Goal: Information Seeking & Learning: Find specific fact

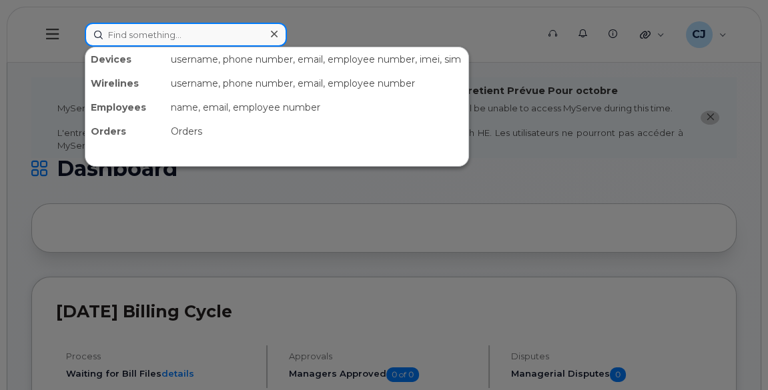
click at [189, 33] on input at bounding box center [186, 35] width 202 height 24
paste input "Cors"
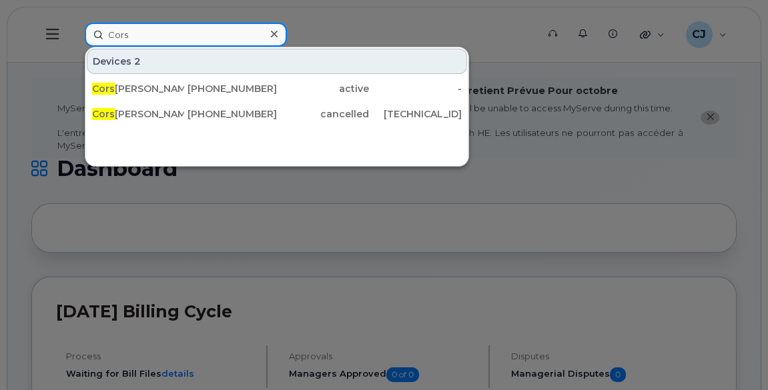
drag, startPoint x: 72, startPoint y: 37, endPoint x: 48, endPoint y: 37, distance: 24.0
click at [74, 37] on div "Cors Devices 2 Cors Verhage 778-349-1661 active - Cors Verhage 807-324-0279 can…" at bounding box center [306, 35] width 465 height 24
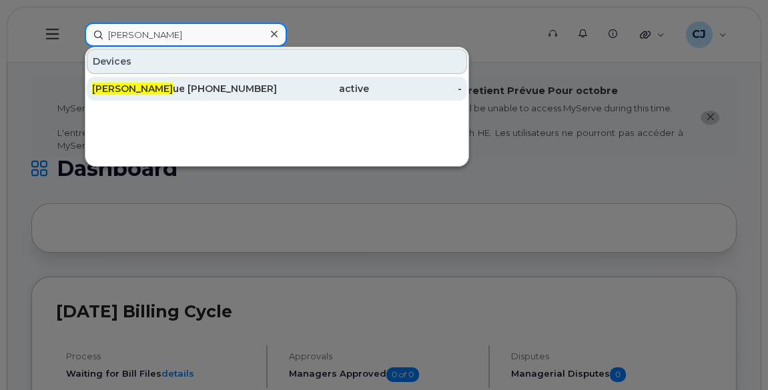
type input "terry o"
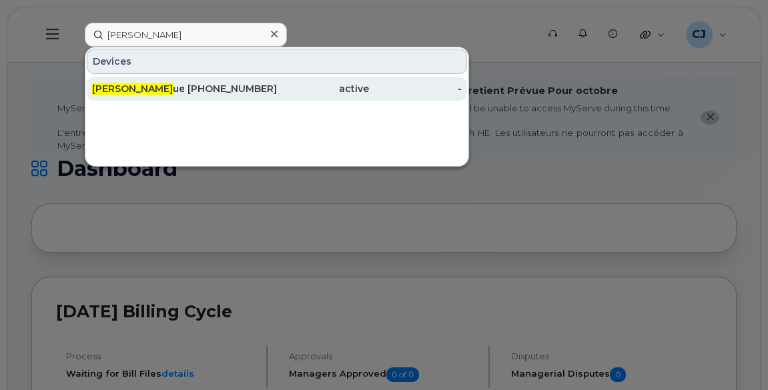
click at [123, 88] on span "Terry O" at bounding box center [132, 89] width 81 height 12
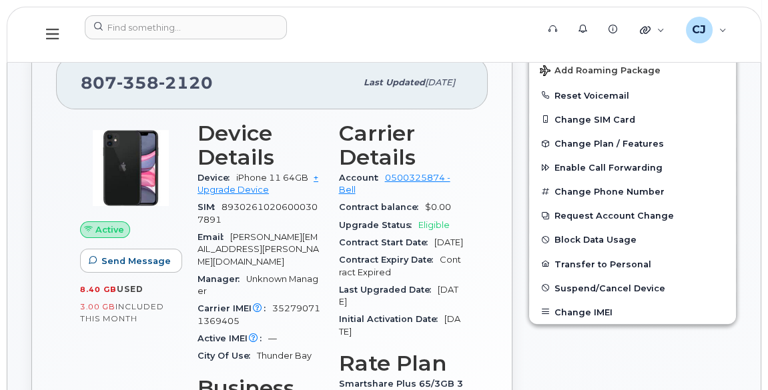
scroll to position [364, 0]
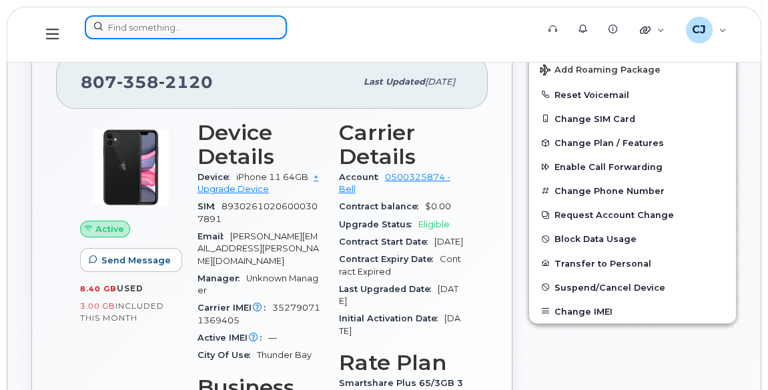
click at [184, 26] on input at bounding box center [186, 27] width 202 height 24
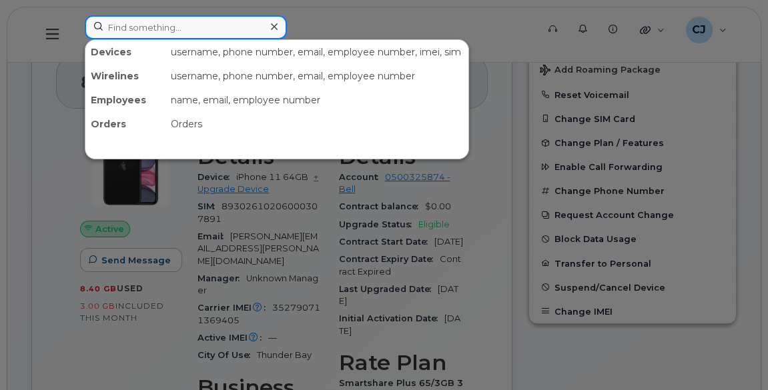
paste input "Cors"
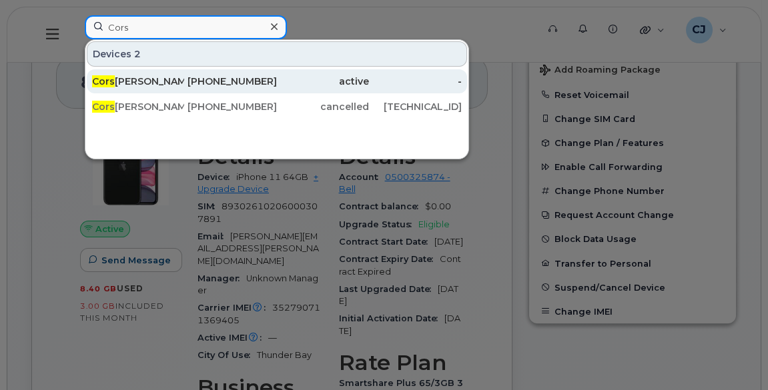
type input "Cors"
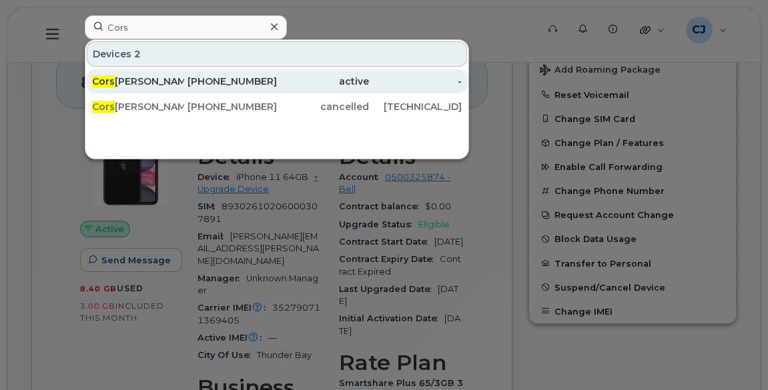
click at [205, 83] on div "778-349-1661" at bounding box center [230, 81] width 92 height 13
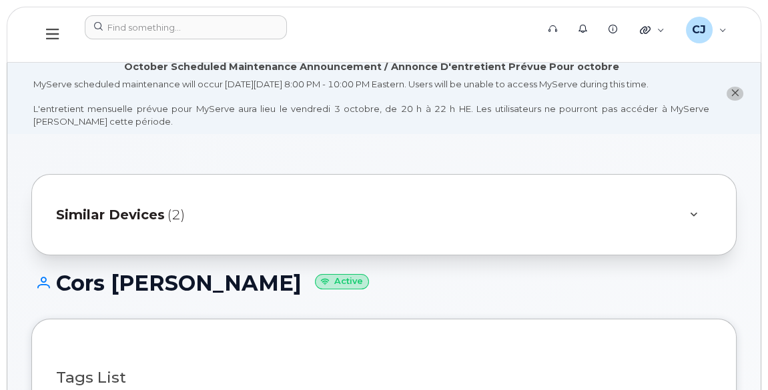
click at [171, 208] on span "(2)" at bounding box center [176, 215] width 17 height 19
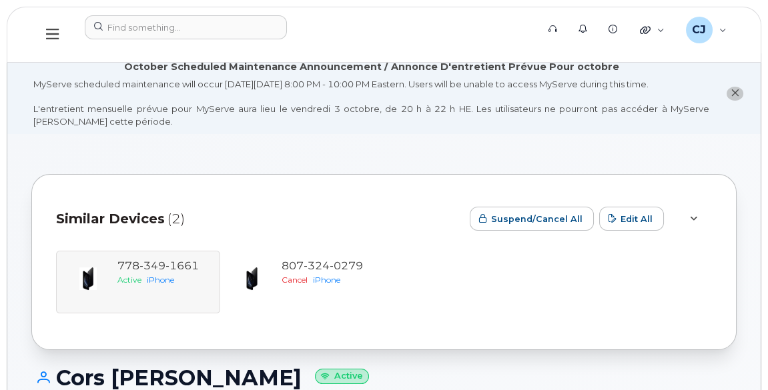
click at [170, 266] on div "[PHONE_NUMBER] Active iPhone [PHONE_NUMBER] Cancel iPhone" at bounding box center [384, 282] width 656 height 63
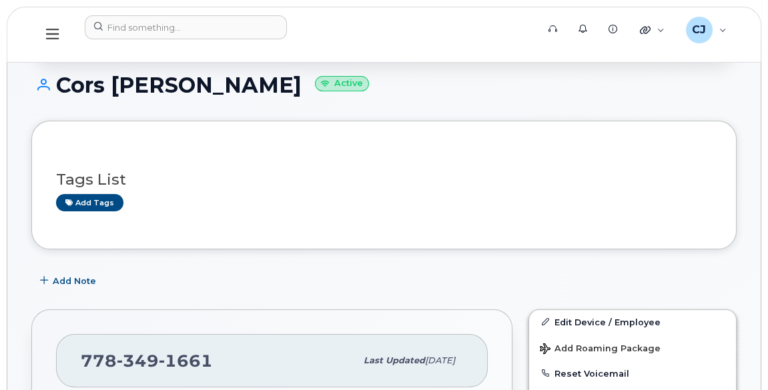
scroll to position [425, 0]
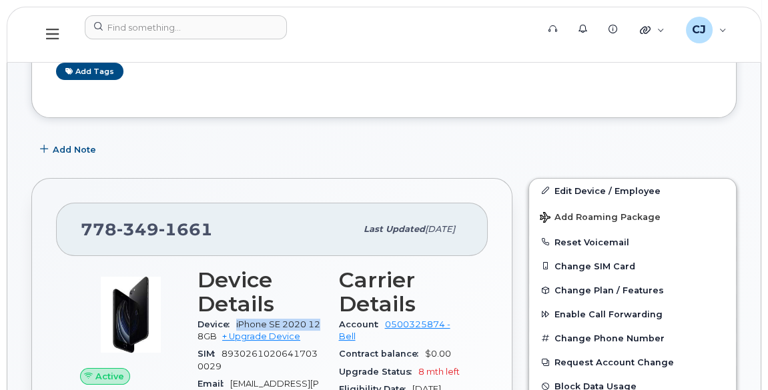
drag, startPoint x: 322, startPoint y: 322, endPoint x: 232, endPoint y: 328, distance: 90.9
copy span "iPhone SE 2020 12"
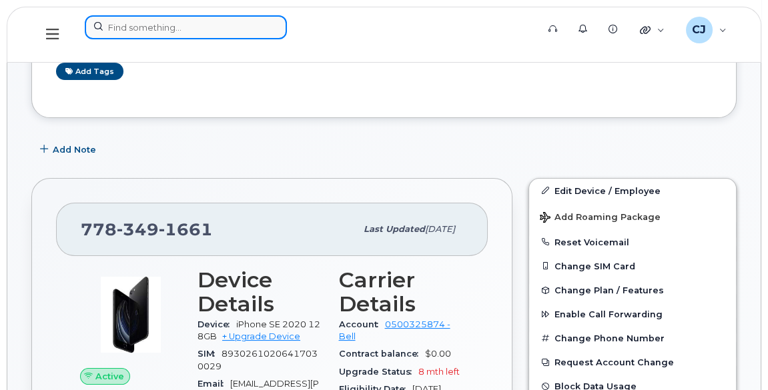
click at [230, 33] on input at bounding box center [186, 27] width 202 height 24
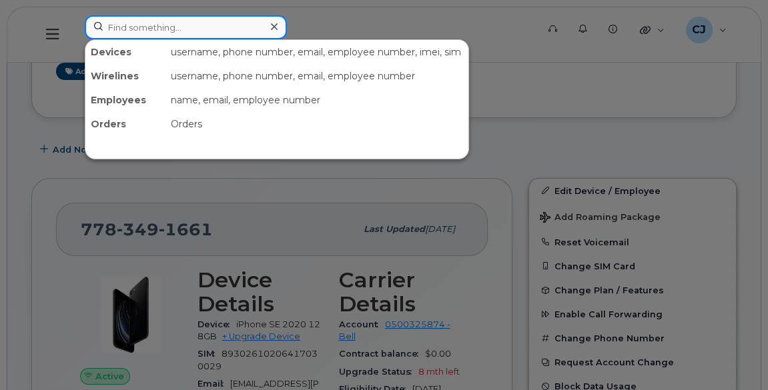
paste input "iPhone 13"
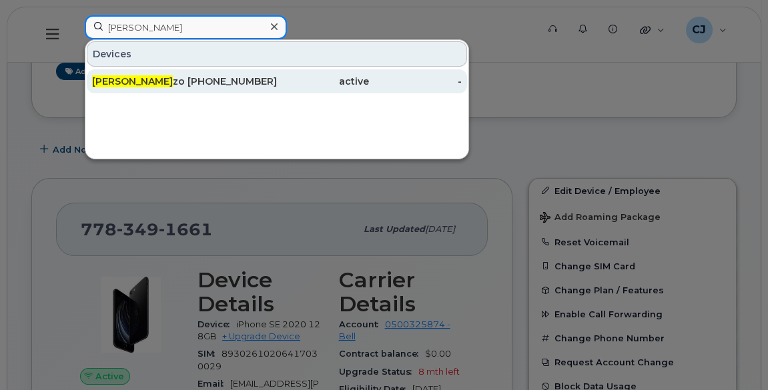
type input "sean lau"
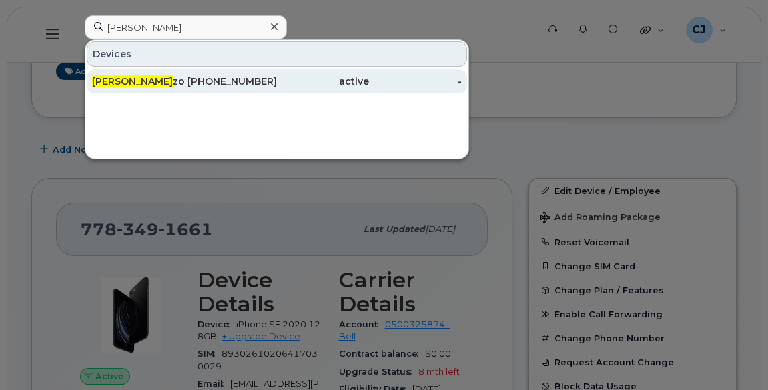
click at [170, 85] on div "Sean Lau zon" at bounding box center [138, 81] width 92 height 13
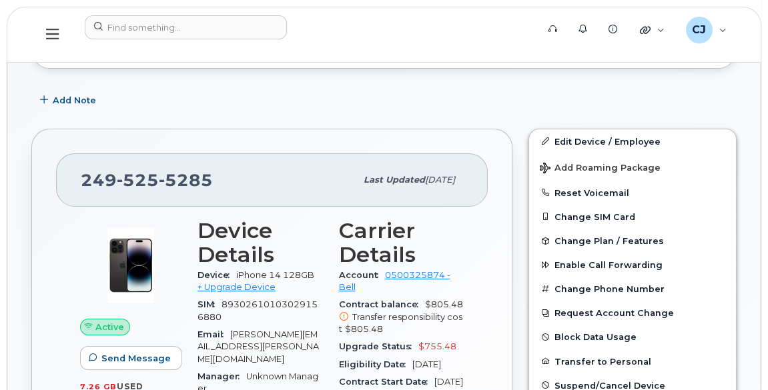
scroll to position [303, 0]
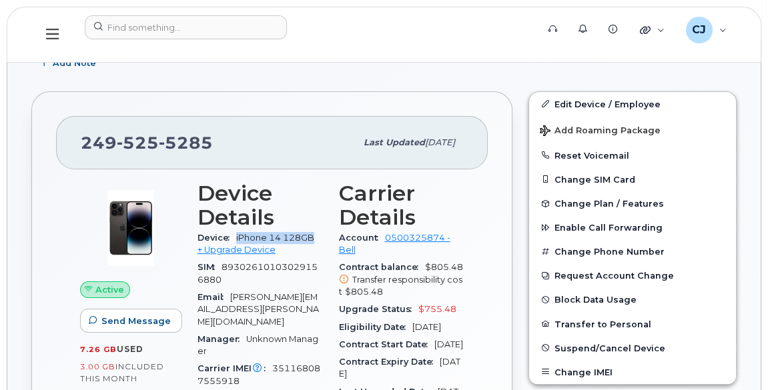
drag, startPoint x: 322, startPoint y: 236, endPoint x: 237, endPoint y: 236, distance: 85.4
click at [237, 236] on div "Device iPhone 14 128GB + Upgrade Device" at bounding box center [260, 245] width 125 height 30
copy span "iPhone 14 128GB"
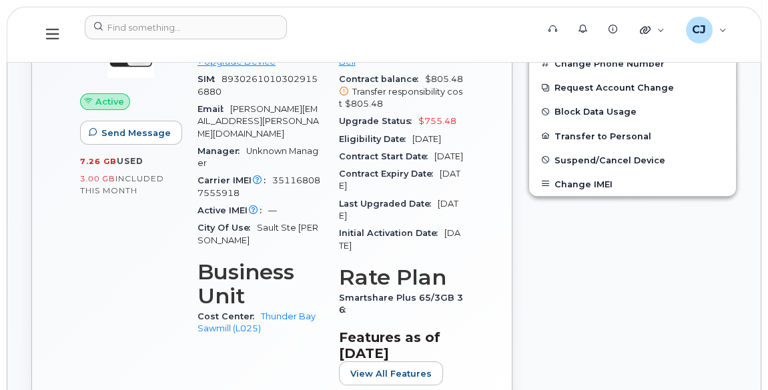
scroll to position [546, 0]
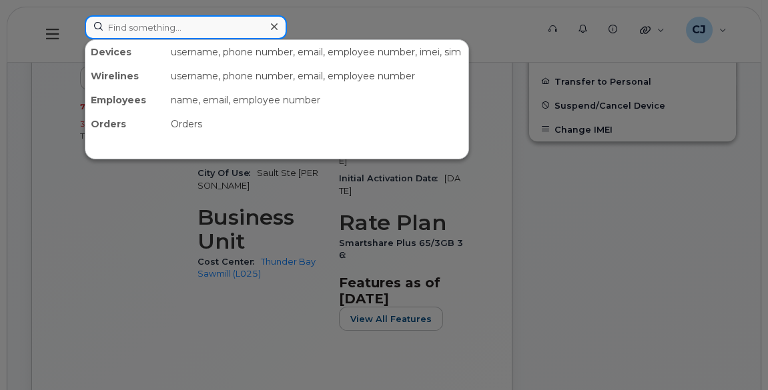
click at [216, 27] on input at bounding box center [186, 27] width 202 height 24
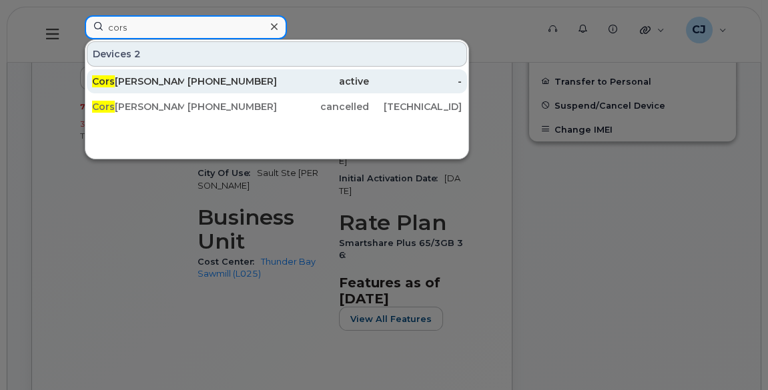
type input "cors"
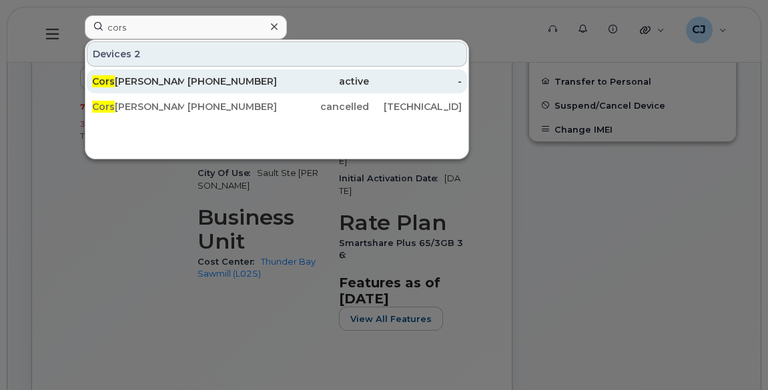
click at [159, 79] on div "Cors Verhage" at bounding box center [138, 81] width 92 height 13
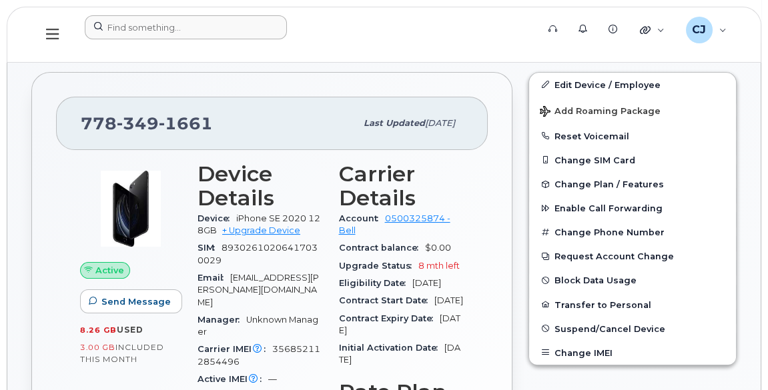
scroll to position [303, 0]
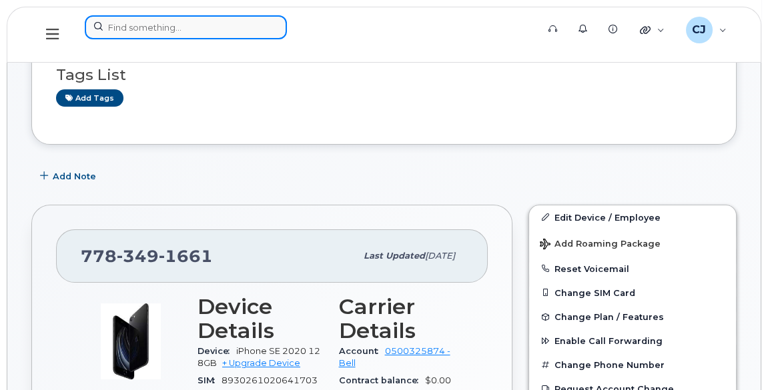
click at [148, 21] on input at bounding box center [186, 27] width 202 height 24
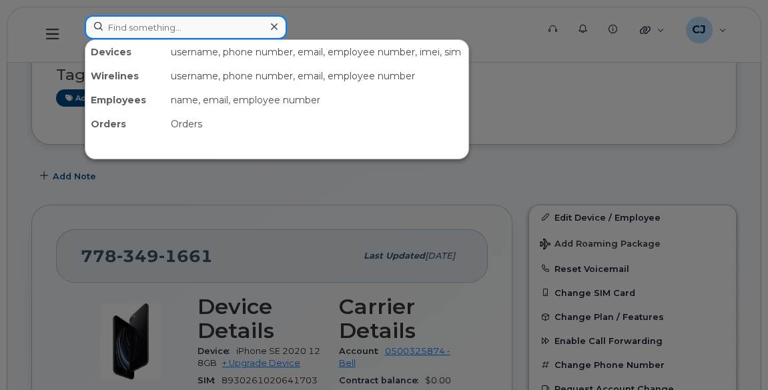
paste input "David"
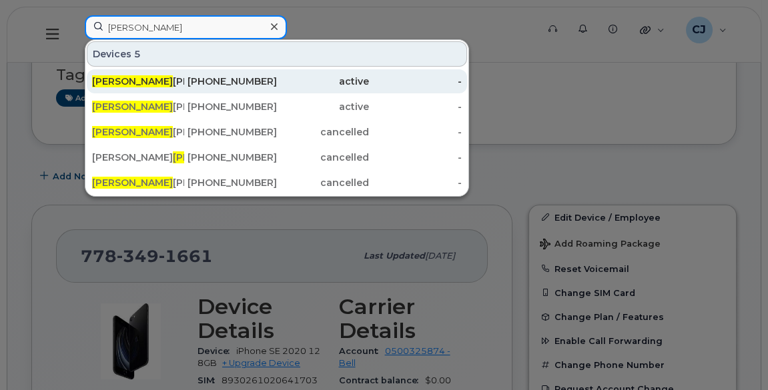
type input "David"
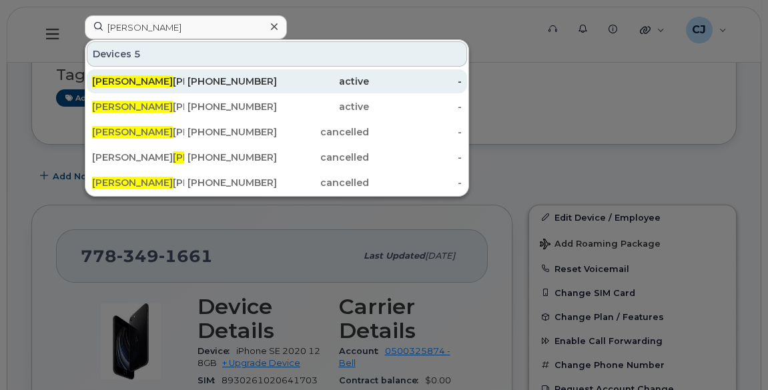
click at [145, 81] on div "David Bikowski" at bounding box center [138, 81] width 92 height 13
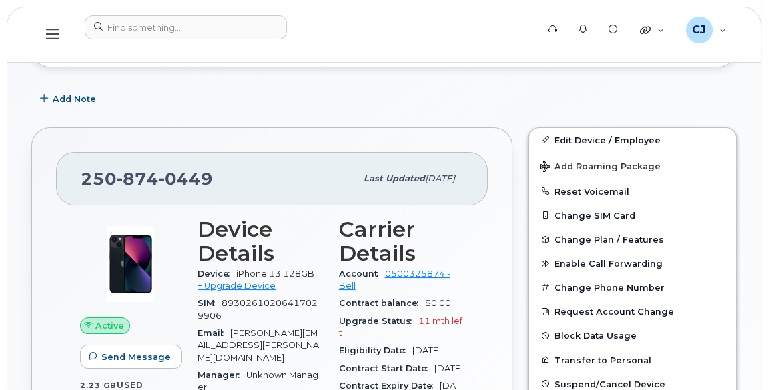
scroll to position [425, 0]
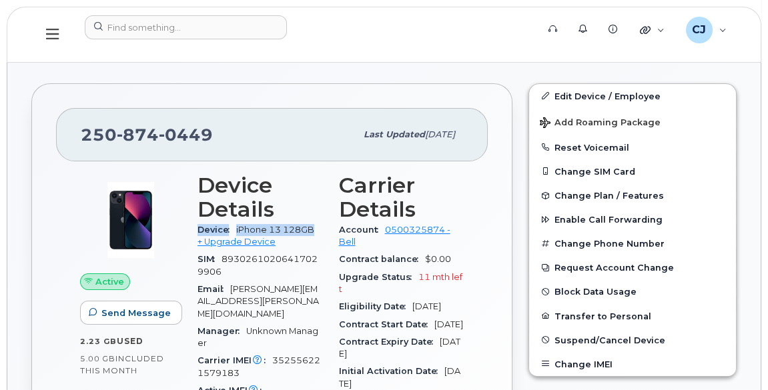
drag, startPoint x: 326, startPoint y: 228, endPoint x: 190, endPoint y: 222, distance: 137.0
click at [190, 222] on div "Device Details Device iPhone 13 128GB + Upgrade Device SIM 89302610206417029906…" at bounding box center [261, 355] width 142 height 378
drag, startPoint x: 190, startPoint y: 222, endPoint x: 282, endPoint y: 229, distance: 92.4
click at [282, 229] on span "iPhone 13 128GB" at bounding box center [275, 230] width 78 height 10
click at [320, 231] on div "Device iPhone 13 128GB + Upgrade Device" at bounding box center [260, 237] width 125 height 30
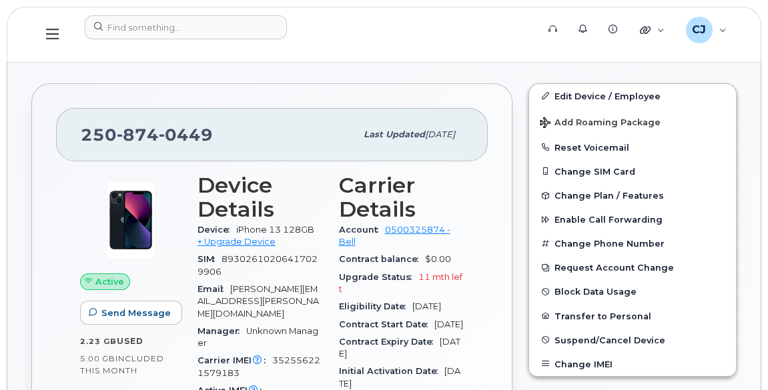
click at [39, 157] on div "250 874 0449 Last updated Mar 28, 2024 Active Send Message 2.23 GB  used 5.00 G…" at bounding box center [271, 351] width 481 height 537
drag, startPoint x: 320, startPoint y: 230, endPoint x: 238, endPoint y: 222, distance: 83.1
click at [238, 222] on div "Device iPhone 13 128GB + Upgrade Device" at bounding box center [260, 237] width 125 height 30
copy span "iPhone 13 128GB"
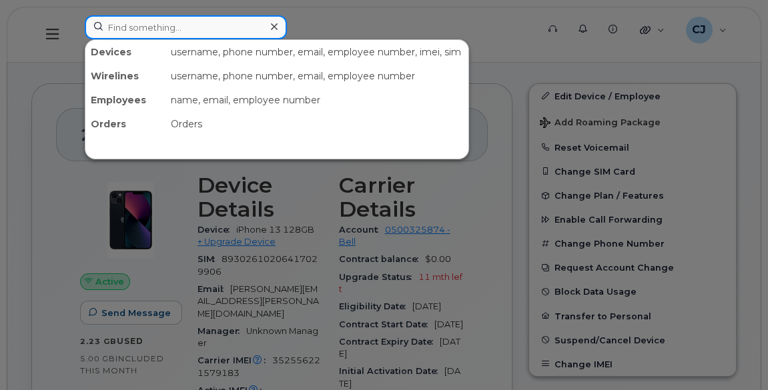
click at [190, 29] on input at bounding box center [186, 27] width 202 height 24
paste input "Cors"
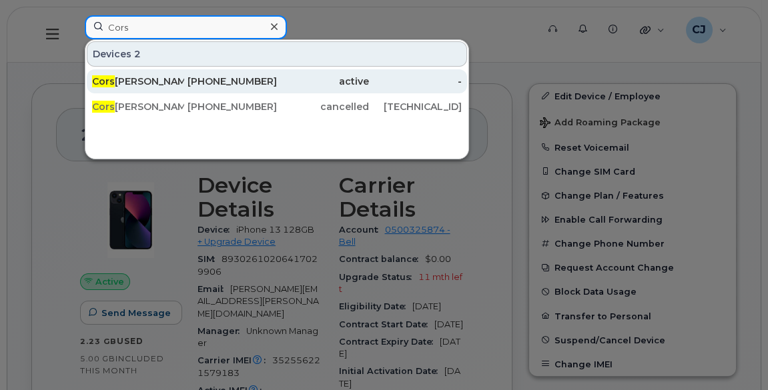
type input "Cors"
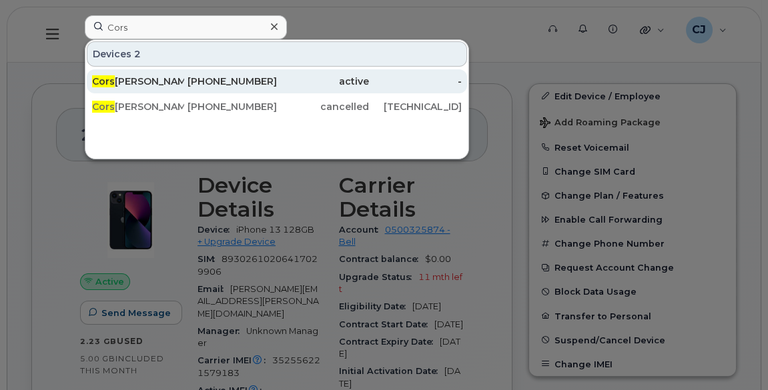
click at [162, 77] on div "Cors Verhage" at bounding box center [138, 81] width 92 height 13
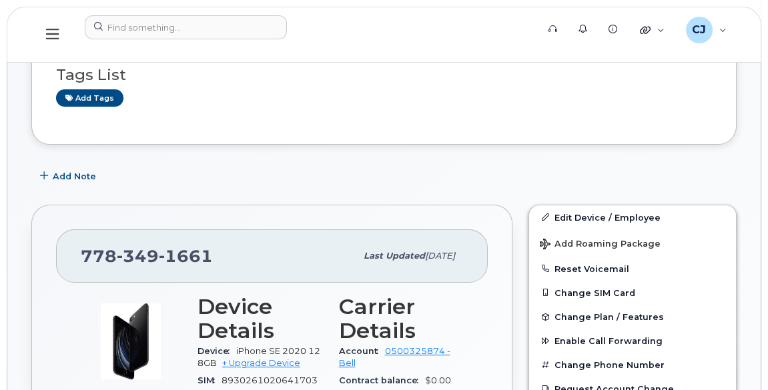
scroll to position [425, 0]
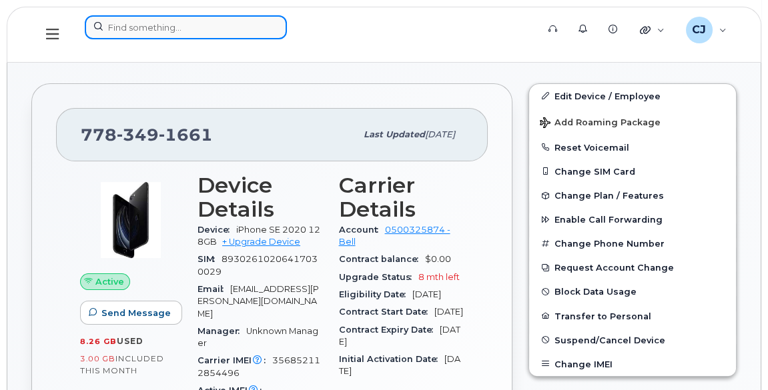
click at [196, 29] on input at bounding box center [186, 27] width 202 height 24
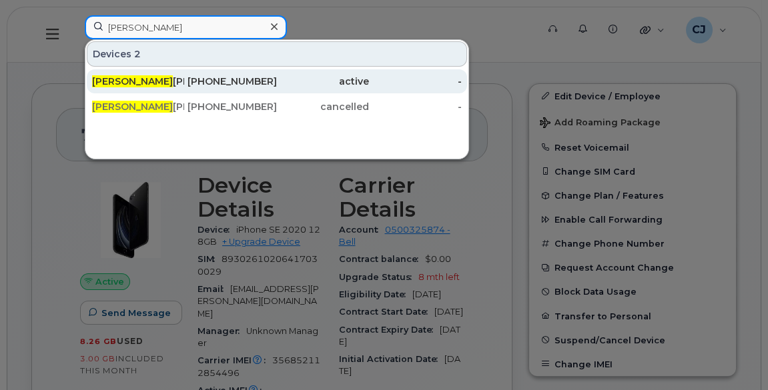
type input "[PERSON_NAME]"
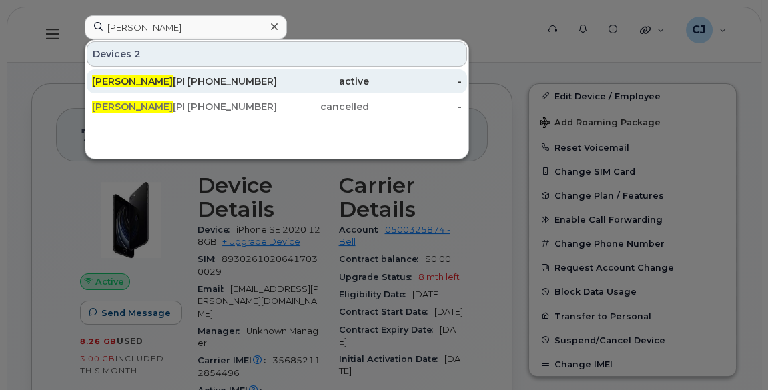
click at [193, 85] on div "[PHONE_NUMBER]" at bounding box center [230, 81] width 92 height 13
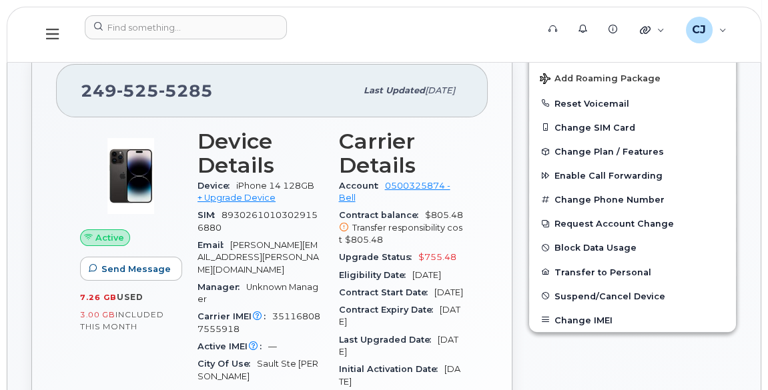
scroll to position [364, 0]
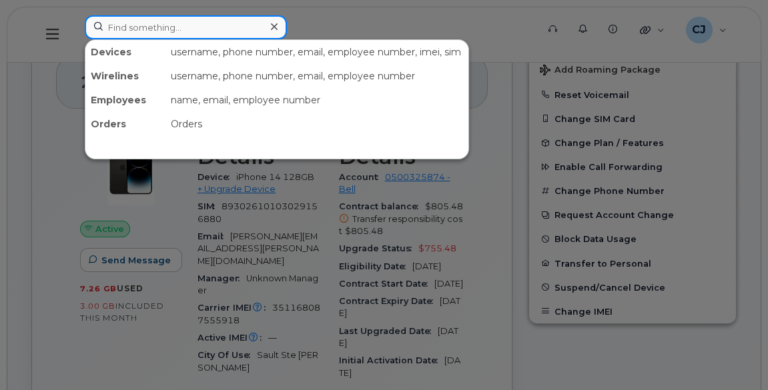
click at [181, 25] on input at bounding box center [186, 27] width 202 height 24
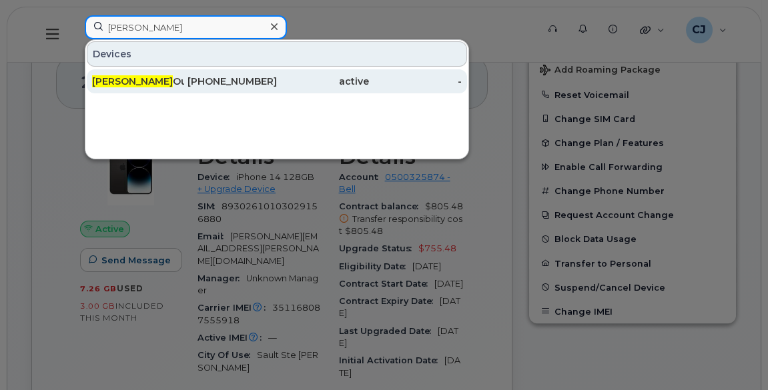
type input "terry"
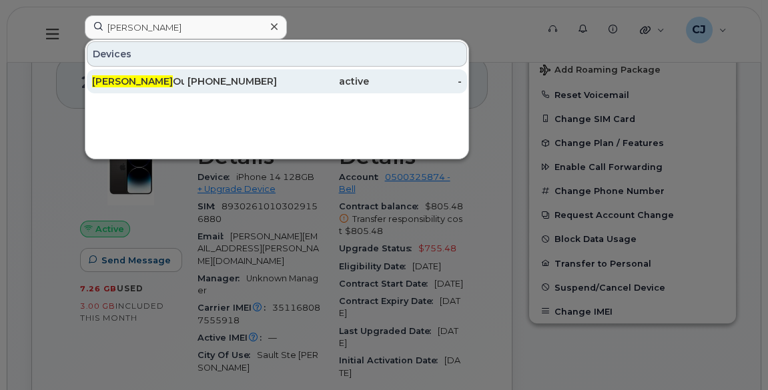
click at [175, 77] on div "Terry Ouellet" at bounding box center [138, 81] width 92 height 13
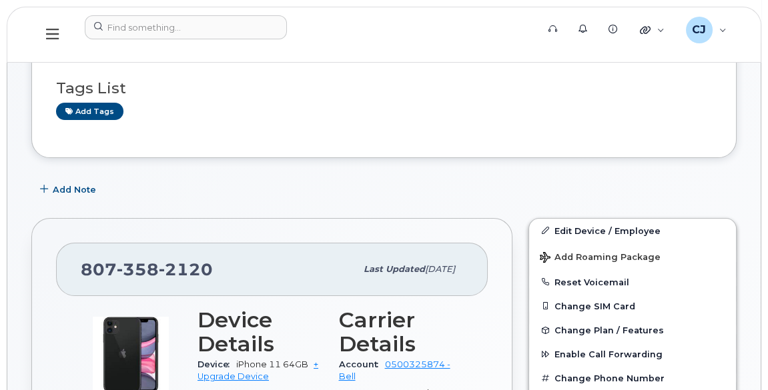
scroll to position [182, 0]
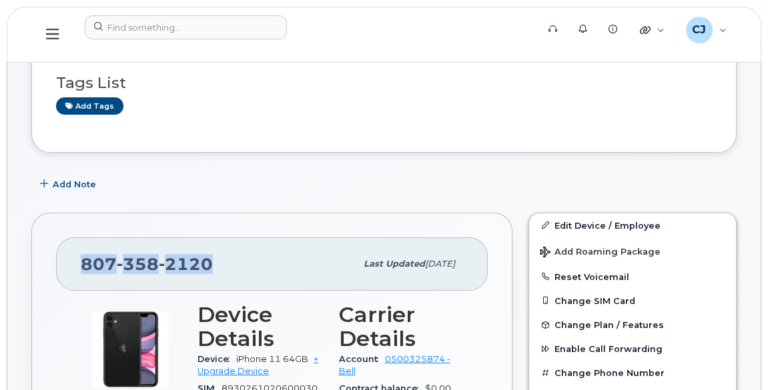
drag, startPoint x: 220, startPoint y: 261, endPoint x: 84, endPoint y: 261, distance: 136.2
click at [84, 261] on div "807 358 2120" at bounding box center [218, 264] width 275 height 28
copy span "807 358 2120"
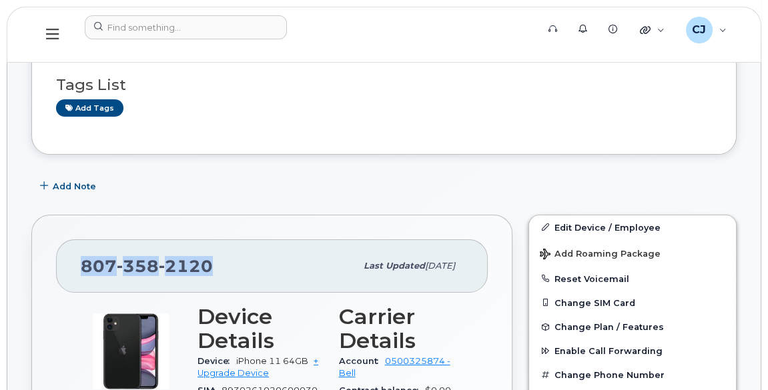
scroll to position [303, 0]
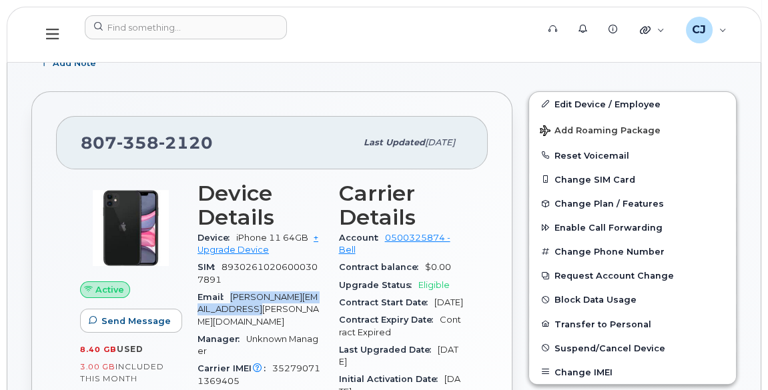
drag, startPoint x: 207, startPoint y: 306, endPoint x: 226, endPoint y: 296, distance: 22.1
click at [226, 296] on div "Email terry.ouellet@resolutefp.com" at bounding box center [260, 310] width 125 height 42
copy span "terry.ouellet@resolutefp.com"
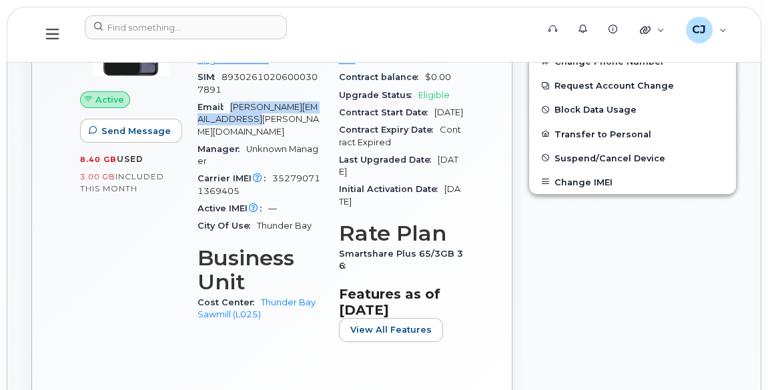
scroll to position [546, 0]
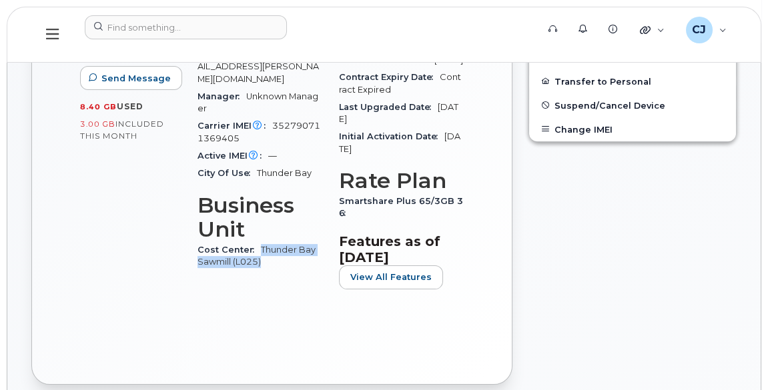
drag, startPoint x: 269, startPoint y: 245, endPoint x: 258, endPoint y: 235, distance: 14.6
click at [258, 242] on div "Cost Center Thunder Bay Sawmill (L025)" at bounding box center [260, 257] width 125 height 30
copy link "Thunder Bay Sawmill (L025)"
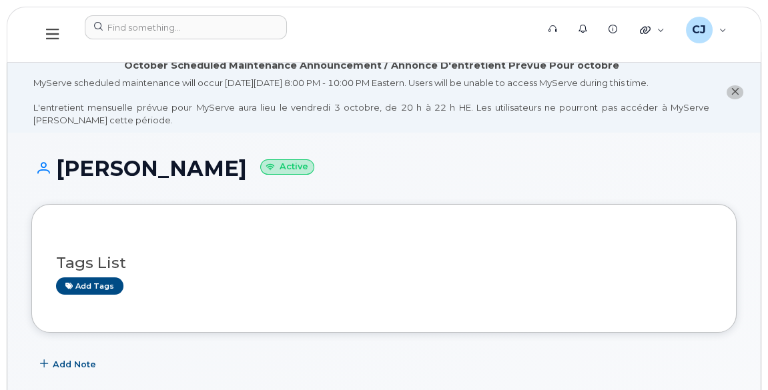
scroll to position [0, 0]
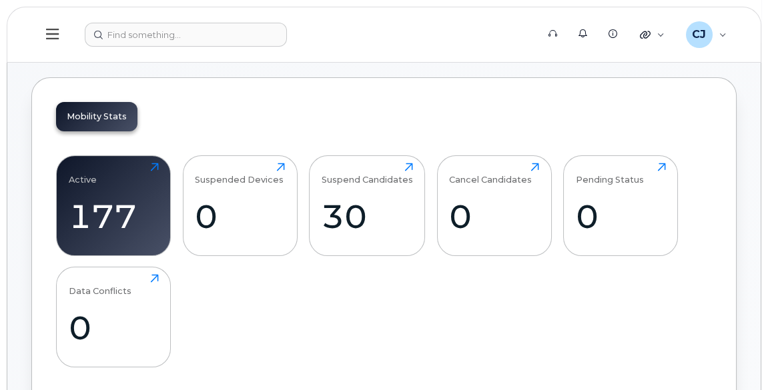
scroll to position [425, 0]
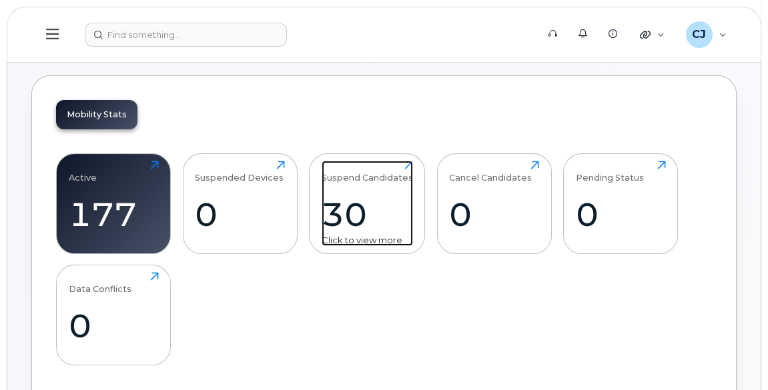
click at [345, 229] on div "30" at bounding box center [367, 214] width 91 height 39
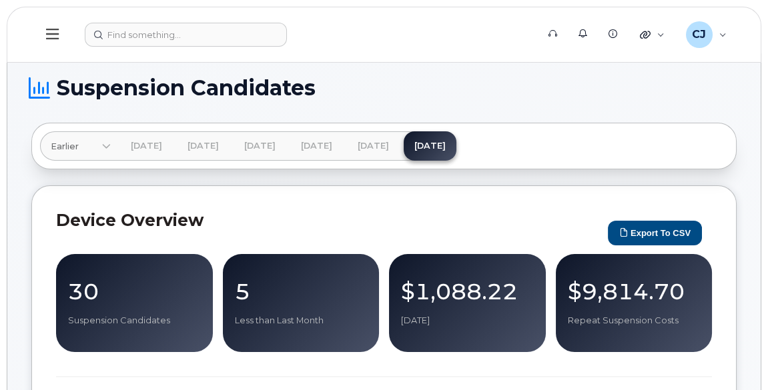
click at [49, 33] on icon at bounding box center [52, 34] width 13 height 11
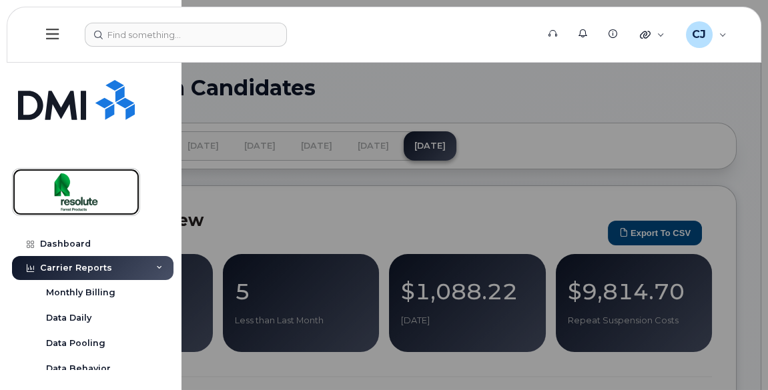
click at [75, 192] on img at bounding box center [76, 192] width 103 height 39
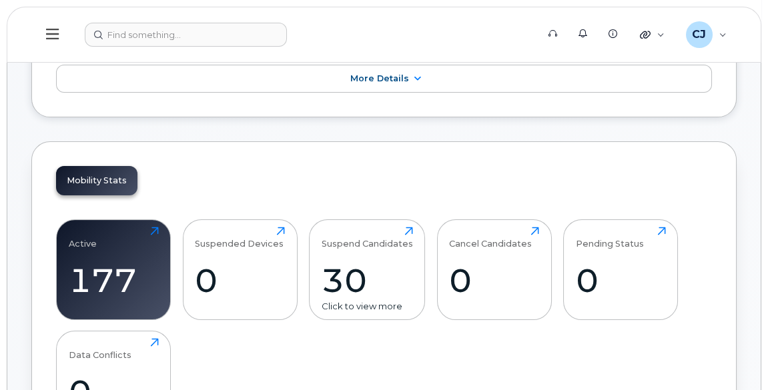
scroll to position [425, 0]
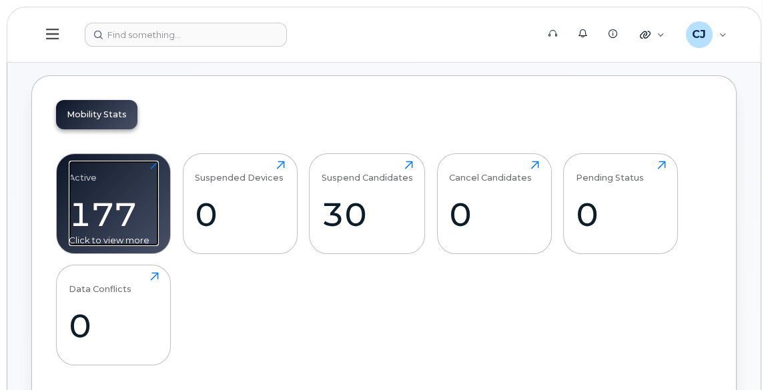
click at [111, 232] on div "177" at bounding box center [114, 214] width 90 height 39
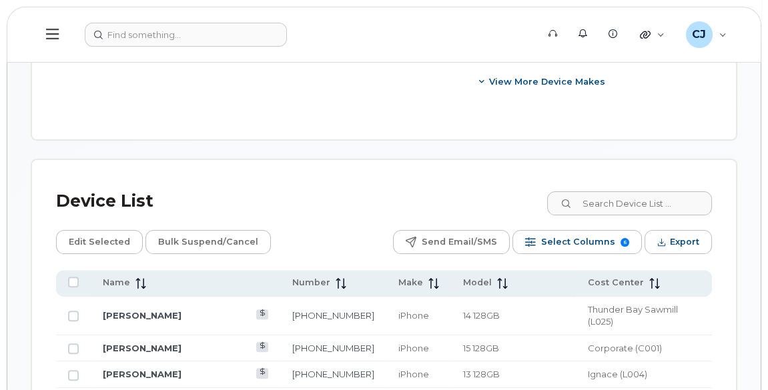
scroll to position [849, 0]
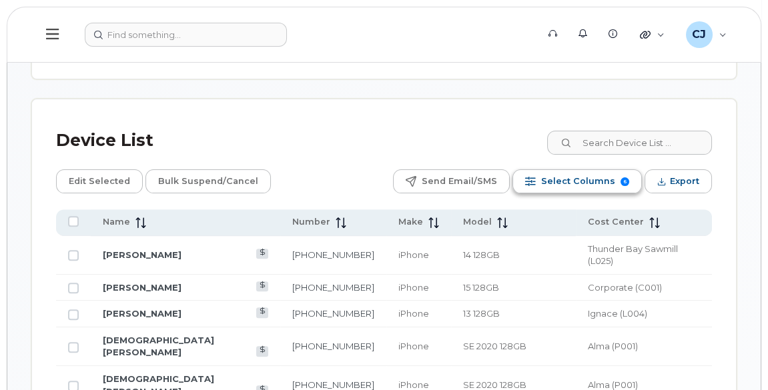
click at [618, 170] on button "Select Columns 6" at bounding box center [577, 182] width 129 height 24
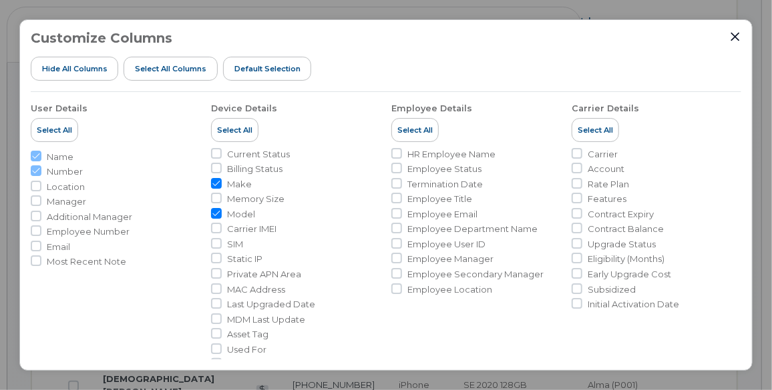
click at [340, 176] on ul "Current Status Billing Status Make Memory Size Model Carrier IMEI SIM Static IP…" at bounding box center [296, 281] width 170 height 266
click at [576, 216] on input "Contract Expiry" at bounding box center [576, 213] width 11 height 11
checkbox input "true"
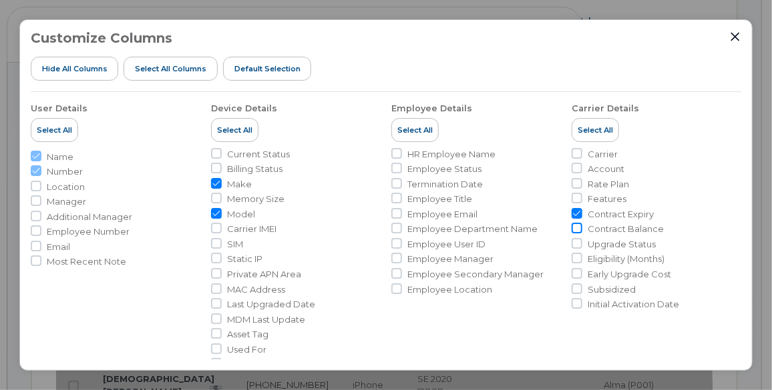
click at [574, 230] on input "Contract Balance" at bounding box center [576, 228] width 11 height 11
checkbox input "true"
click at [732, 37] on icon "Close" at bounding box center [735, 36] width 11 height 11
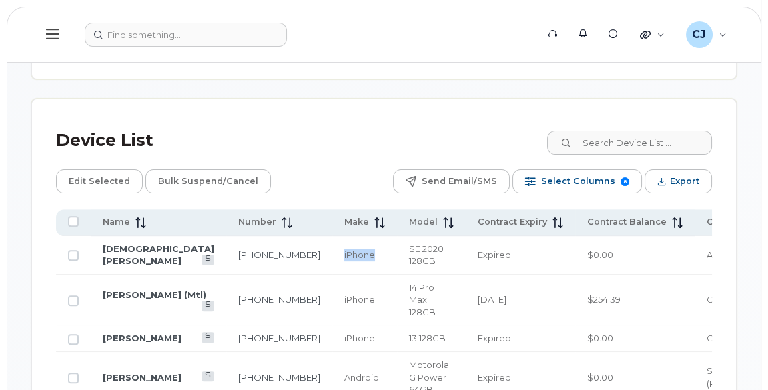
drag, startPoint x: 310, startPoint y: 238, endPoint x: 272, endPoint y: 236, distance: 38.8
click at [332, 236] on td "iPhone" at bounding box center [364, 255] width 65 height 39
copy span "iPhone"
click at [666, 131] on input at bounding box center [629, 143] width 166 height 24
paste input "iPhone"
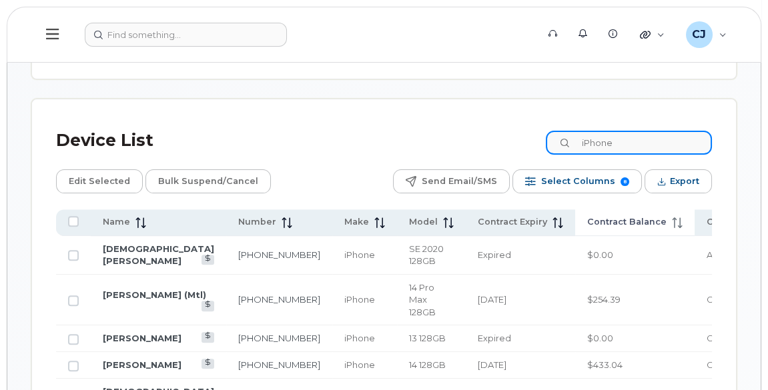
type input "iPhone"
click at [587, 216] on span "Contract Balance" at bounding box center [626, 222] width 79 height 12
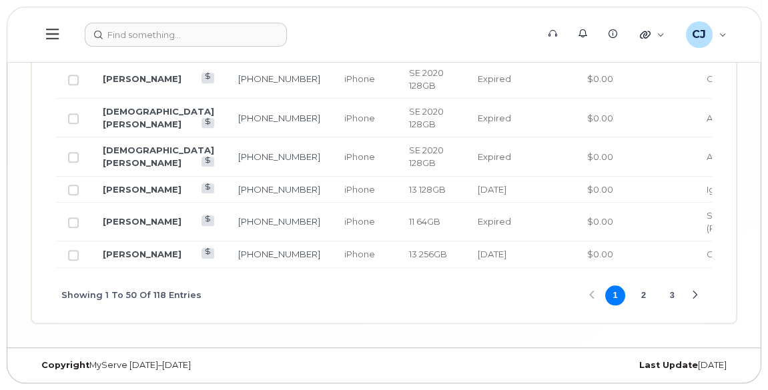
scroll to position [2875, 0]
click at [436, 296] on div "Showing 1 To 50 Of 118 Entries 1 2 3" at bounding box center [384, 295] width 656 height 55
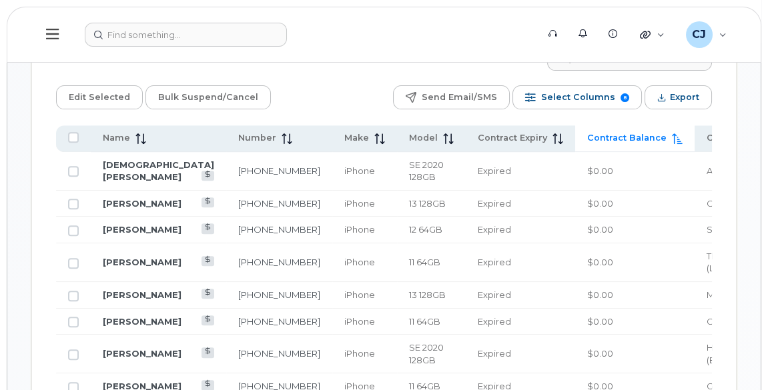
scroll to position [872, 0]
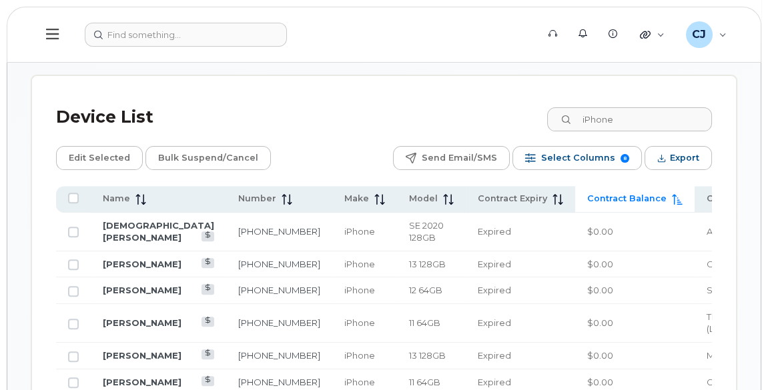
click at [113, 370] on td "[PERSON_NAME]" at bounding box center [159, 356] width 136 height 27
click at [131, 358] on td "[PERSON_NAME]" at bounding box center [159, 356] width 136 height 27
